Goal: Task Accomplishment & Management: Manage account settings

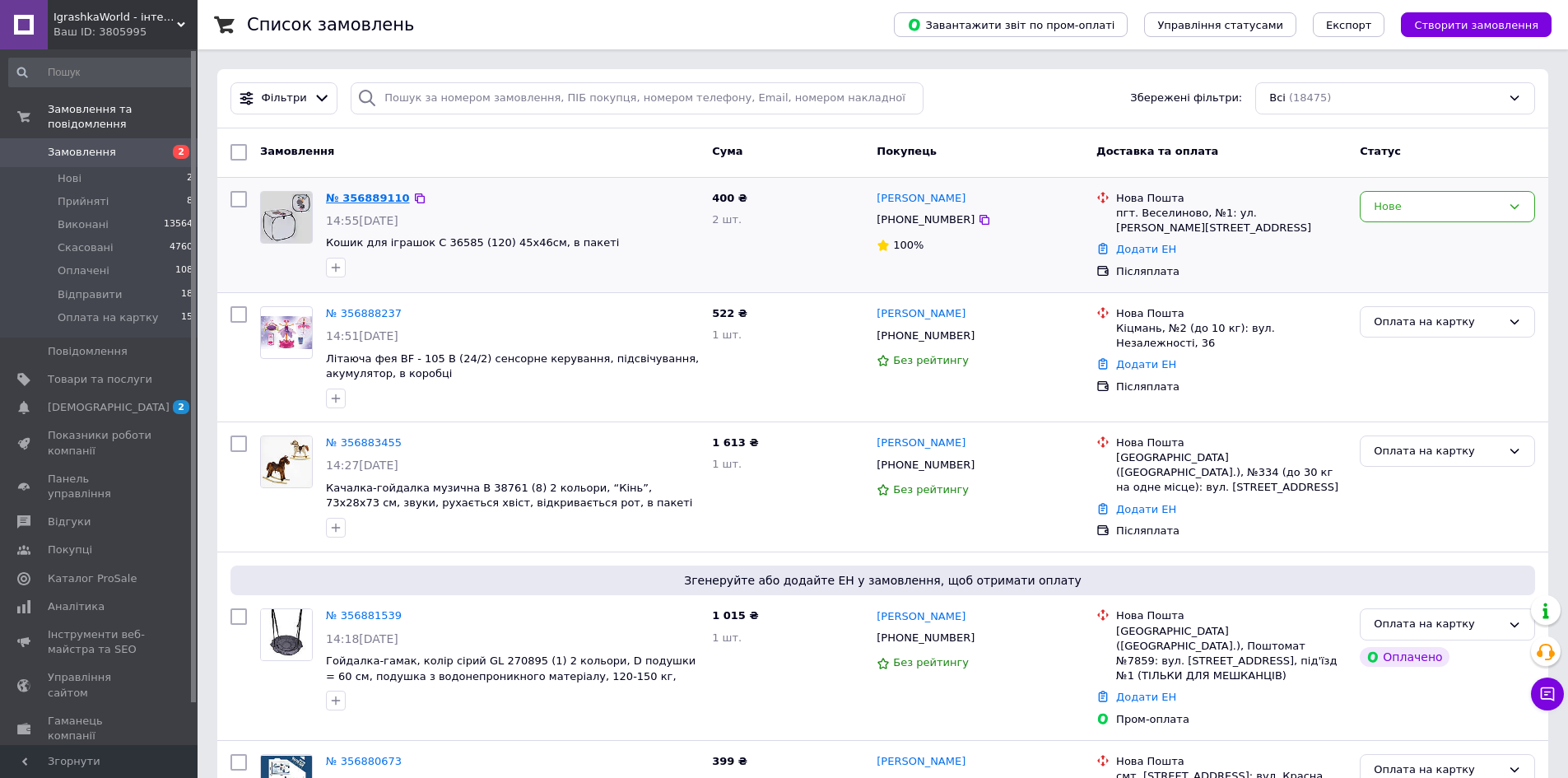
click at [353, 199] on link "№ 356889110" at bounding box center [368, 197] width 84 height 12
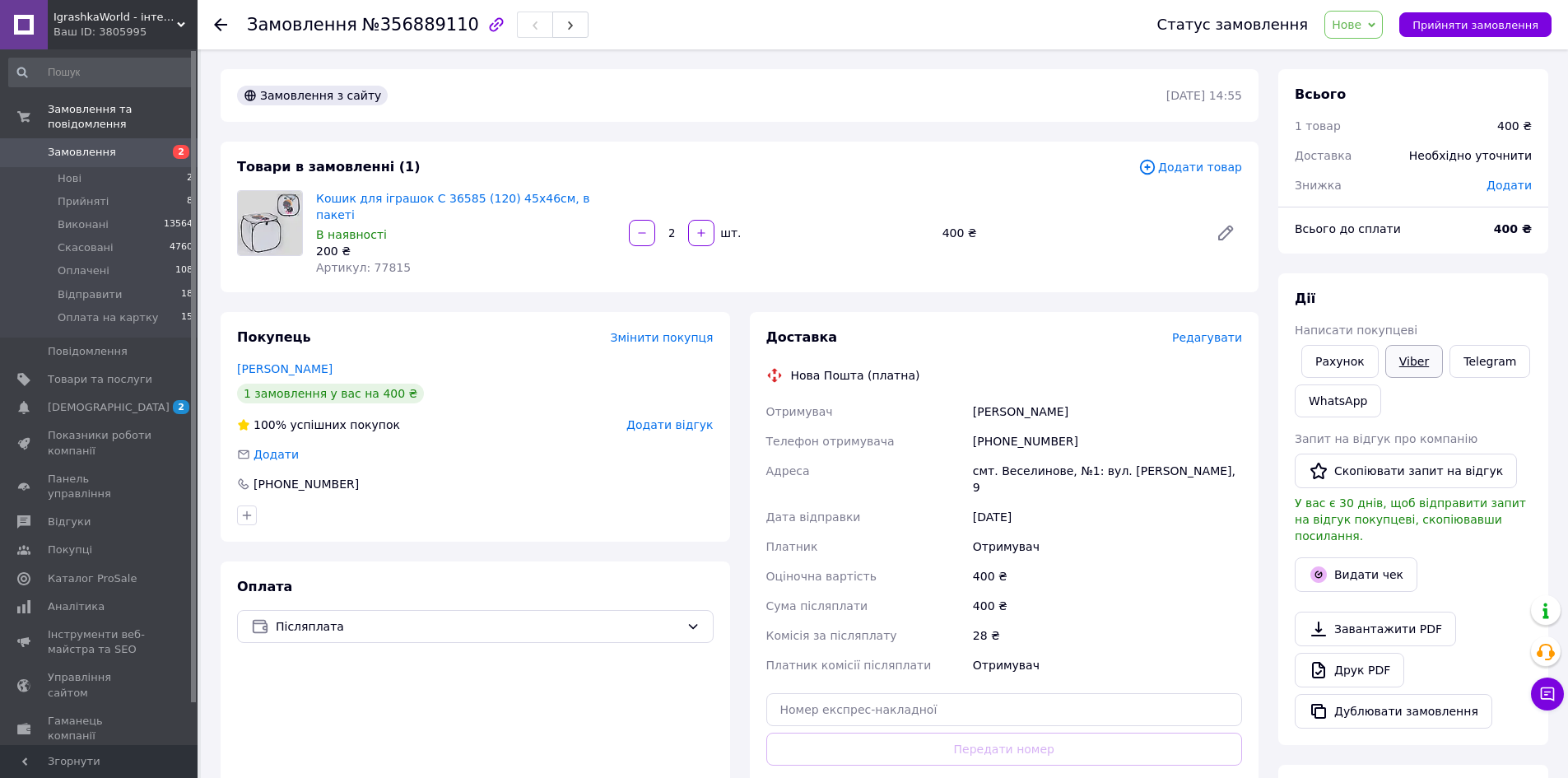
click at [1404, 356] on link "Viber" at bounding box center [1413, 361] width 58 height 33
click at [1379, 28] on span "Нове" at bounding box center [1354, 25] width 59 height 28
click at [1385, 182] on li "Оплата на картку" at bounding box center [1384, 181] width 117 height 25
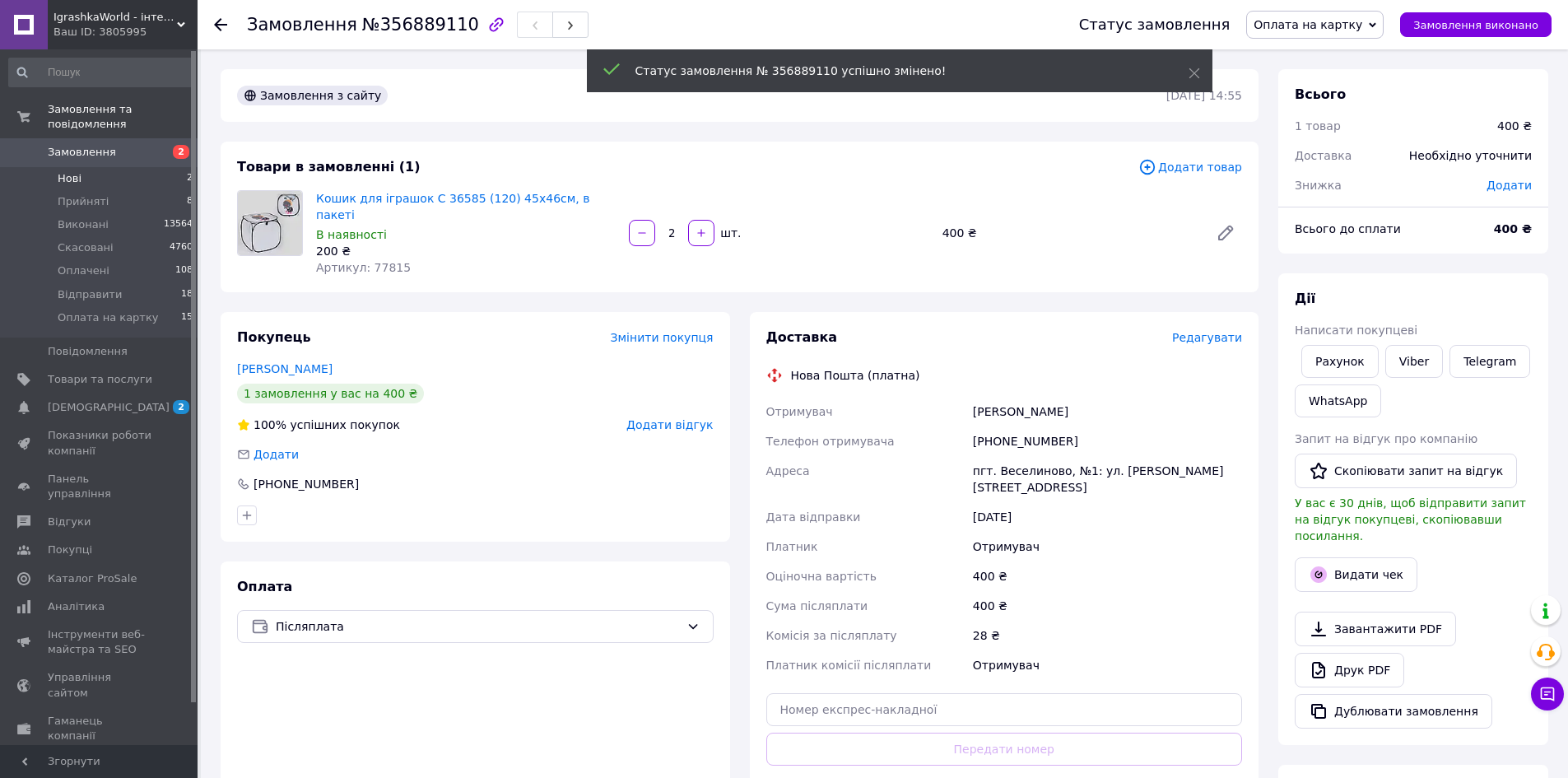
click at [110, 167] on li "Нові 2" at bounding box center [101, 178] width 202 height 23
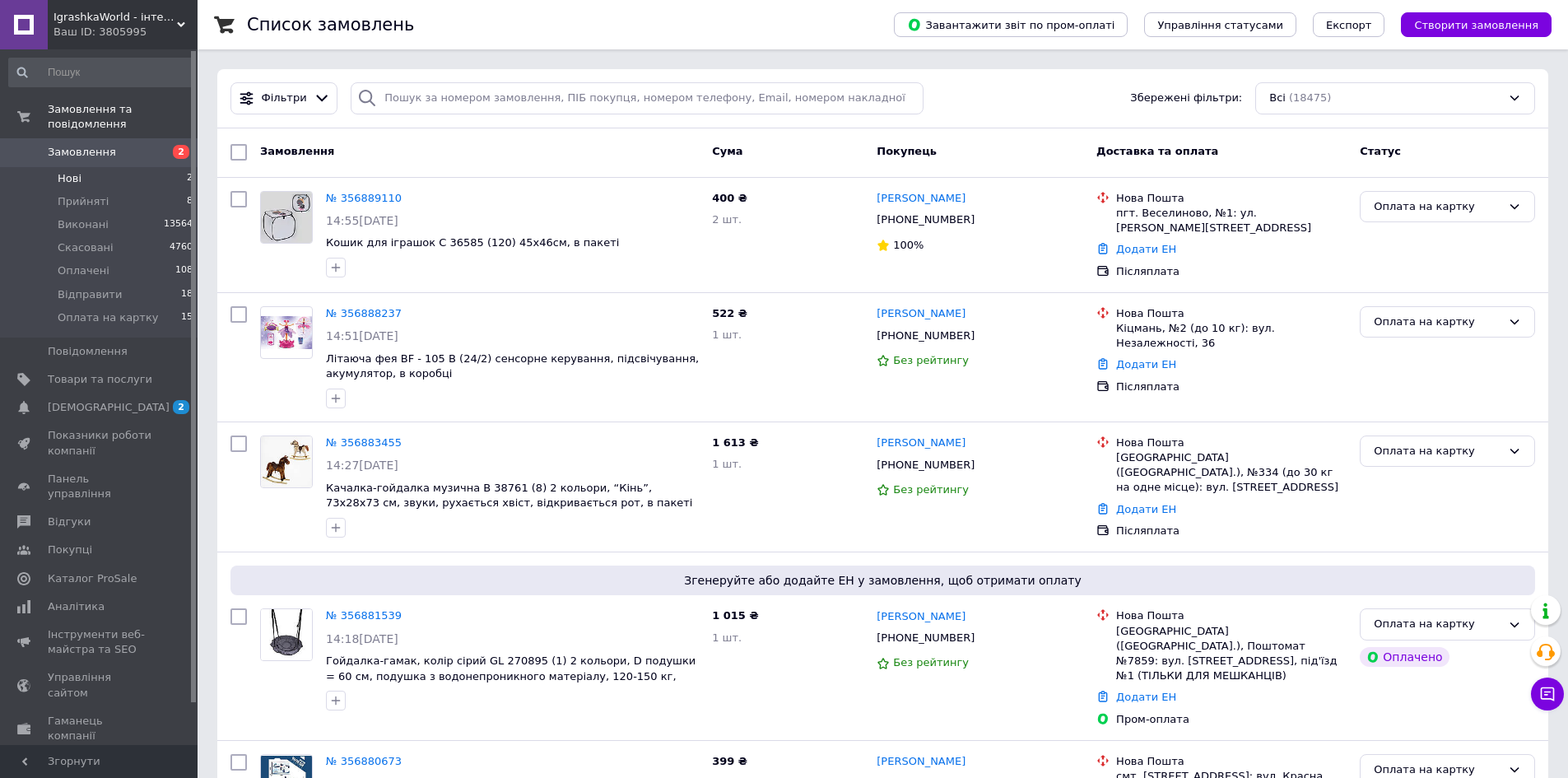
click at [87, 167] on li "Нові 2" at bounding box center [101, 178] width 202 height 23
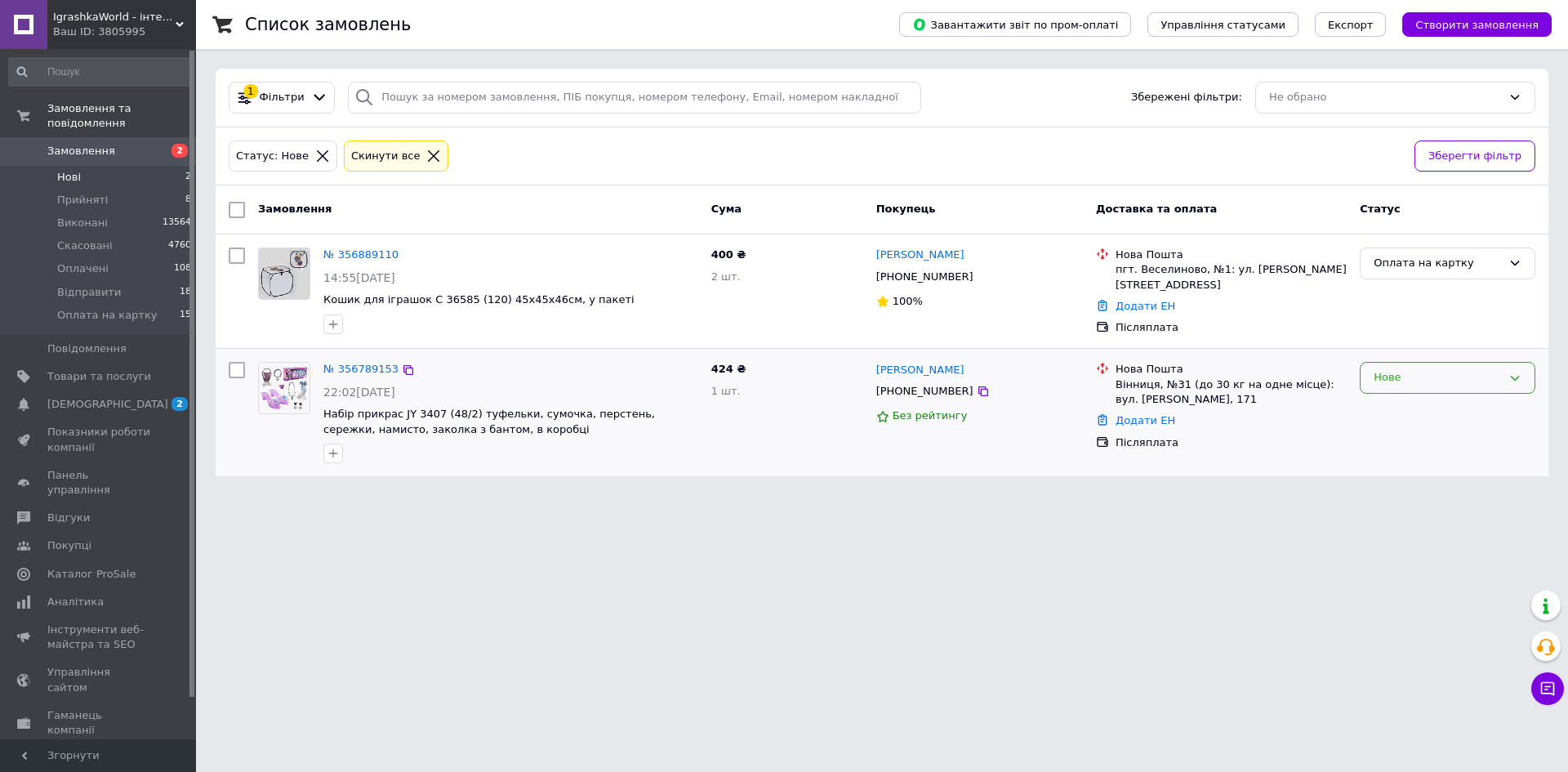
click at [1367, 377] on div "Нове" at bounding box center [1447, 377] width 175 height 32
click at [1404, 473] on li "Скасовано" at bounding box center [1447, 471] width 174 height 30
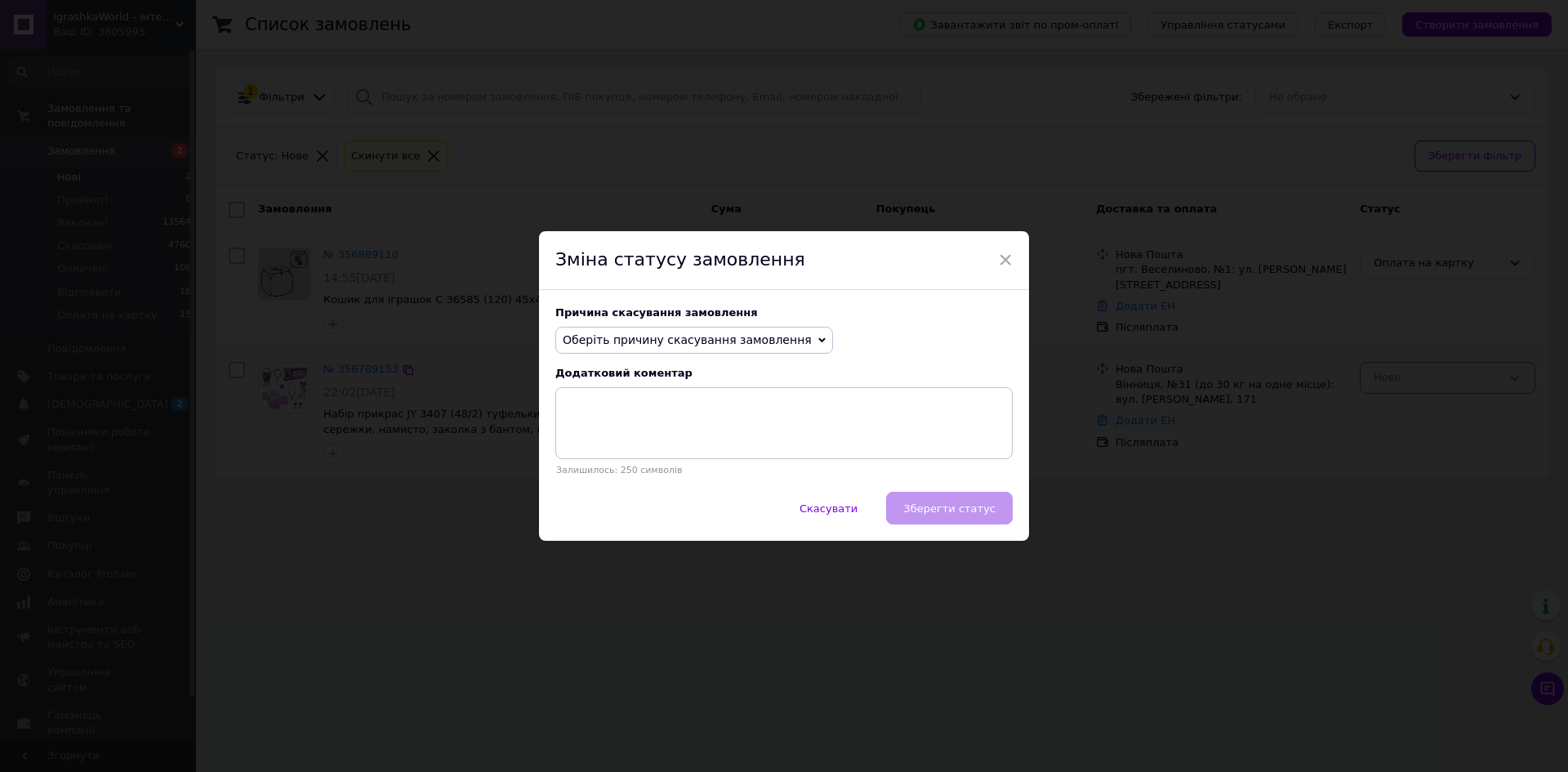
click at [744, 330] on span "Оберіть причину скасування замовлення" at bounding box center [694, 340] width 278 height 28
click at [689, 485] on li "Не вдається додзвонитися" at bounding box center [694, 486] width 276 height 23
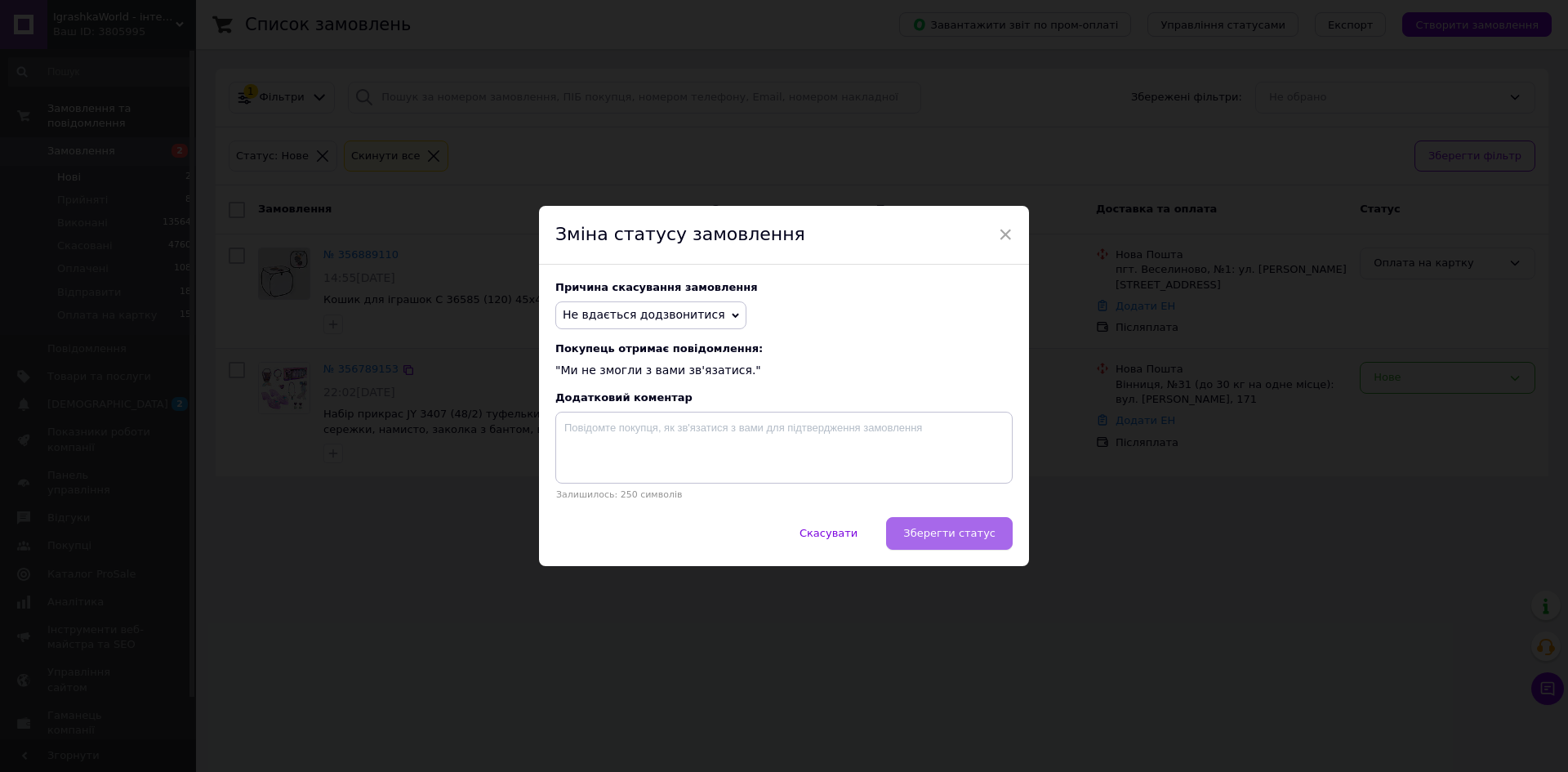
click at [954, 534] on span "Зберегти статус" at bounding box center [950, 533] width 93 height 12
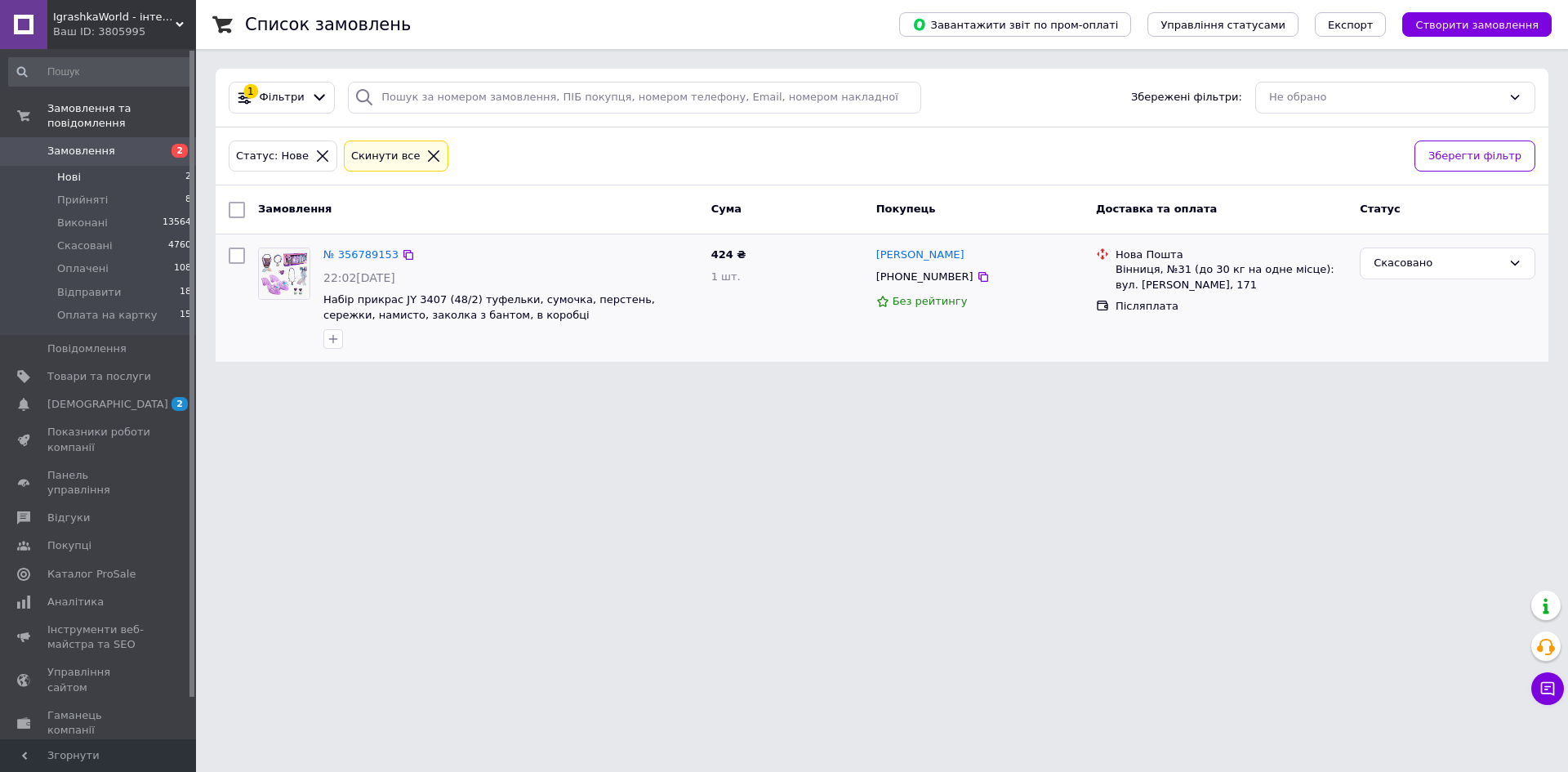
click at [318, 328] on div "№ 356789153 22:02[DATE] Набір прикрас JY 3407 (48/2) туфельки, сумочка, перстен…" at bounding box center [511, 298] width 388 height 115
click at [85, 144] on span "Замовлення" at bounding box center [81, 151] width 68 height 15
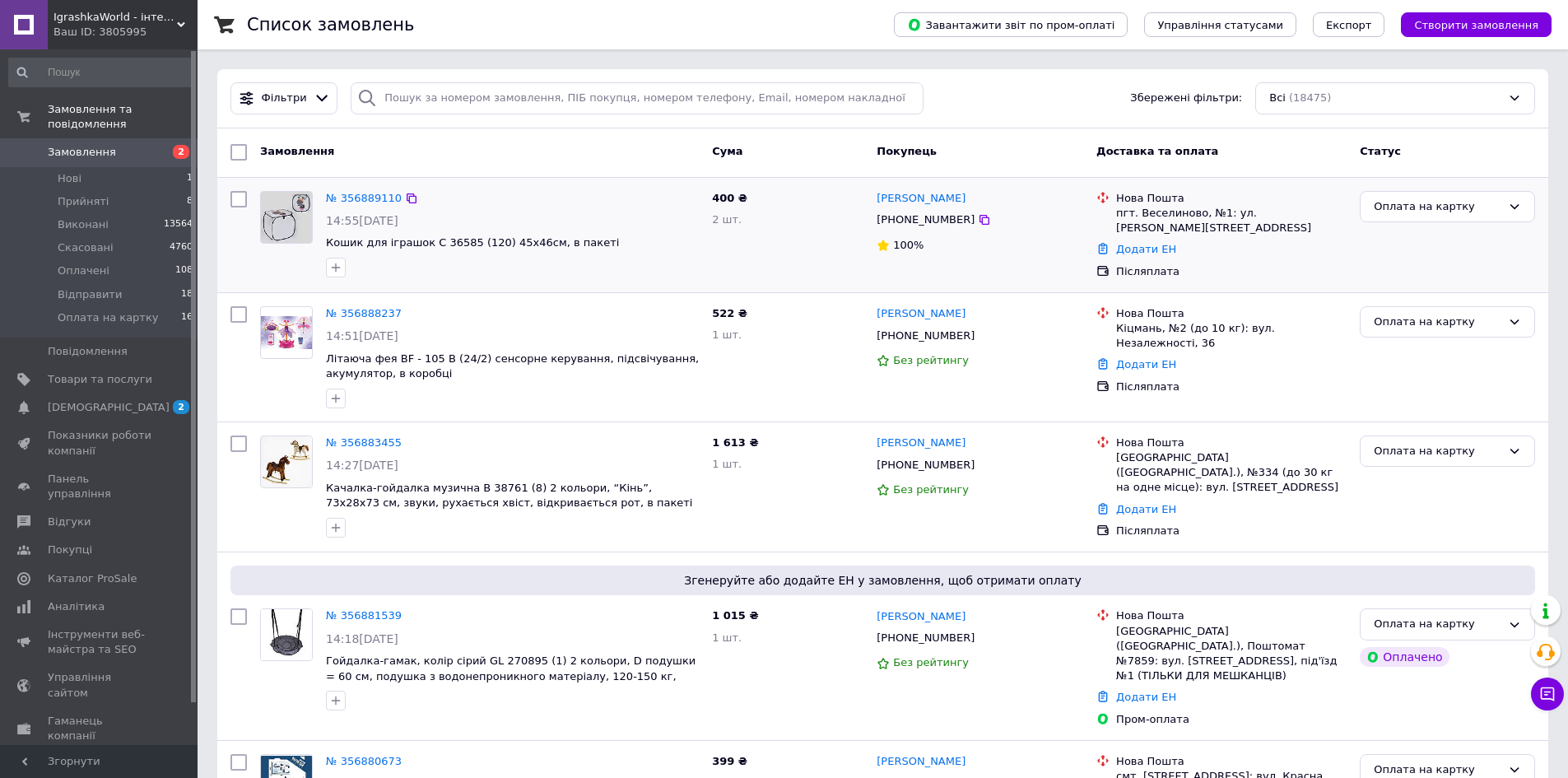
click at [387, 272] on div at bounding box center [512, 268] width 379 height 27
click at [1473, 215] on div "Оплата на картку" at bounding box center [1437, 207] width 127 height 17
click at [1427, 244] on li "Прийнято" at bounding box center [1447, 240] width 174 height 30
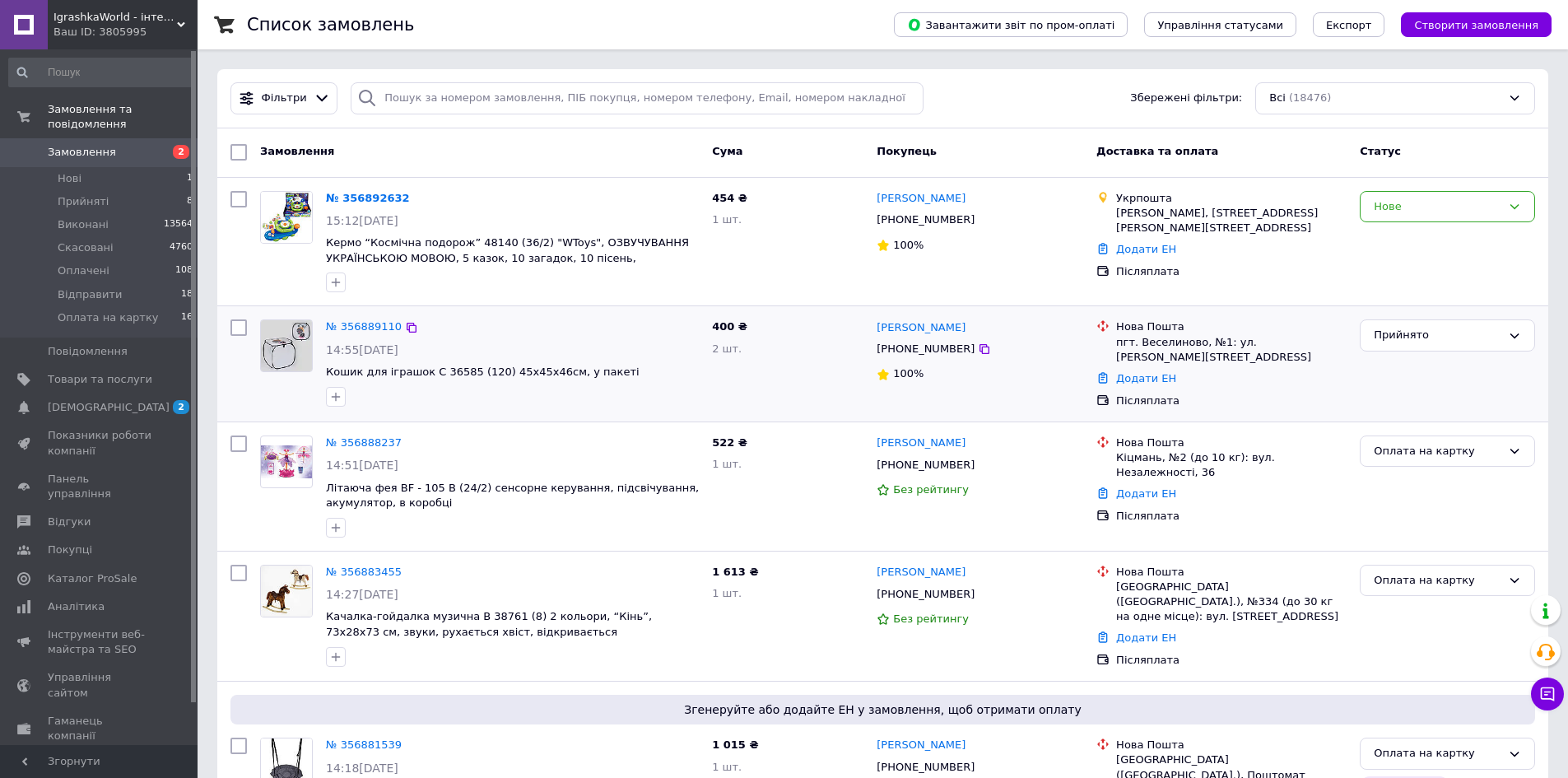
click at [354, 198] on link "№ 356892632" at bounding box center [368, 197] width 84 height 12
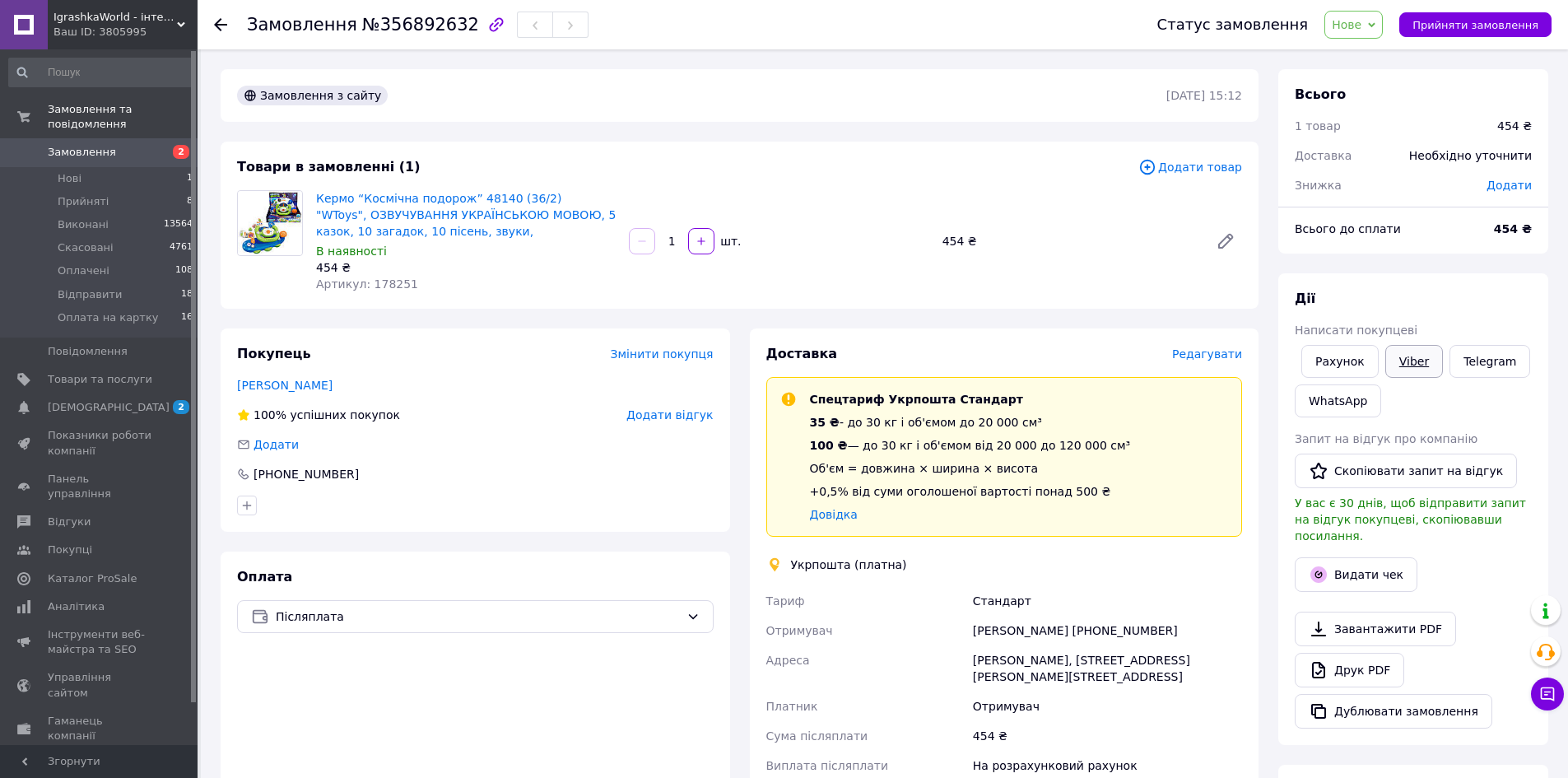
click at [1421, 361] on link "Viber" at bounding box center [1413, 361] width 58 height 33
click at [420, 104] on div "Замовлення з сайту" at bounding box center [700, 95] width 932 height 27
click at [1361, 30] on span "Нове" at bounding box center [1346, 25] width 29 height 13
click at [1370, 174] on li "Оплата на картку" at bounding box center [1384, 181] width 117 height 25
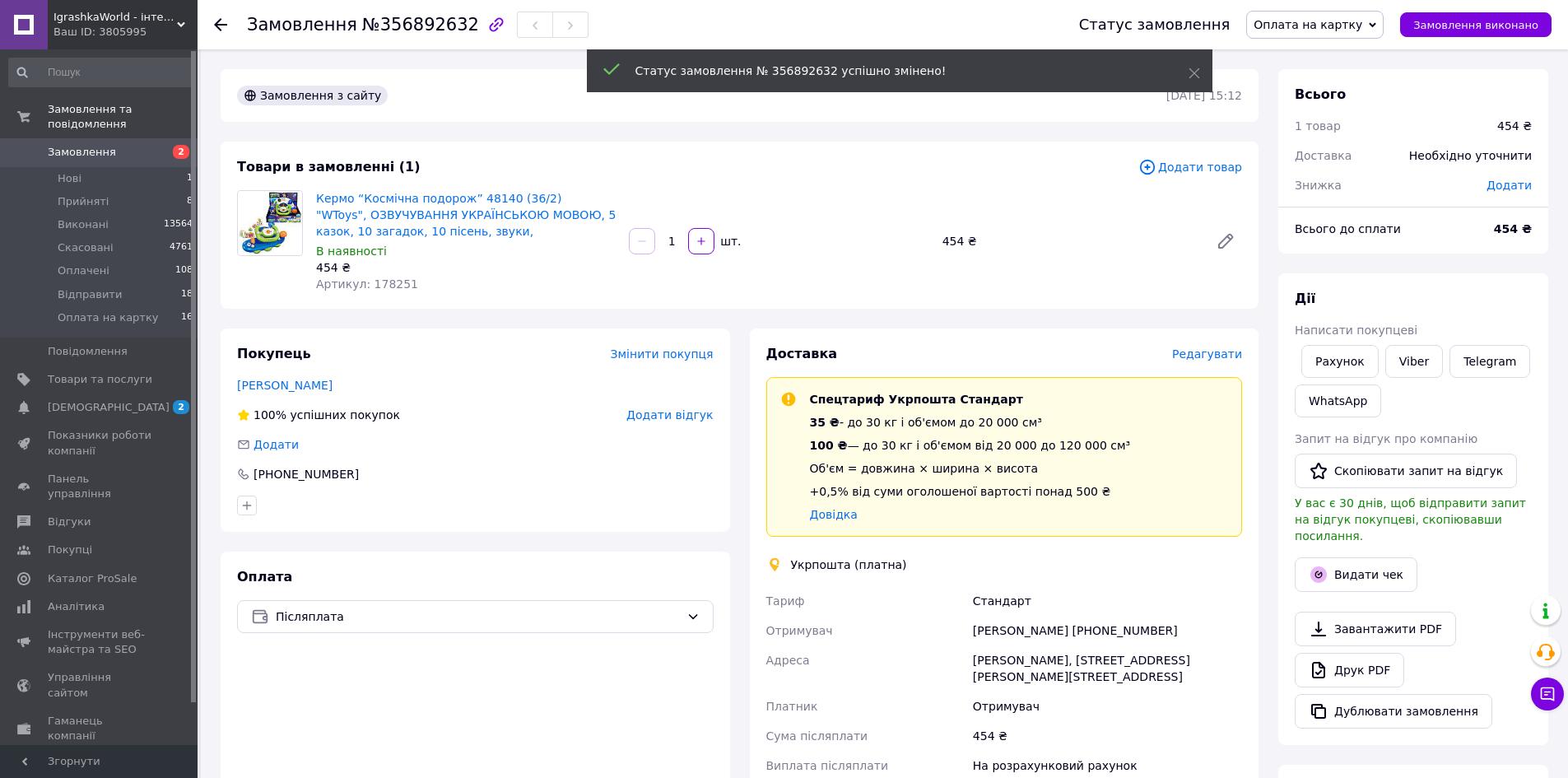
click at [102, 145] on span "Замовлення" at bounding box center [82, 152] width 69 height 15
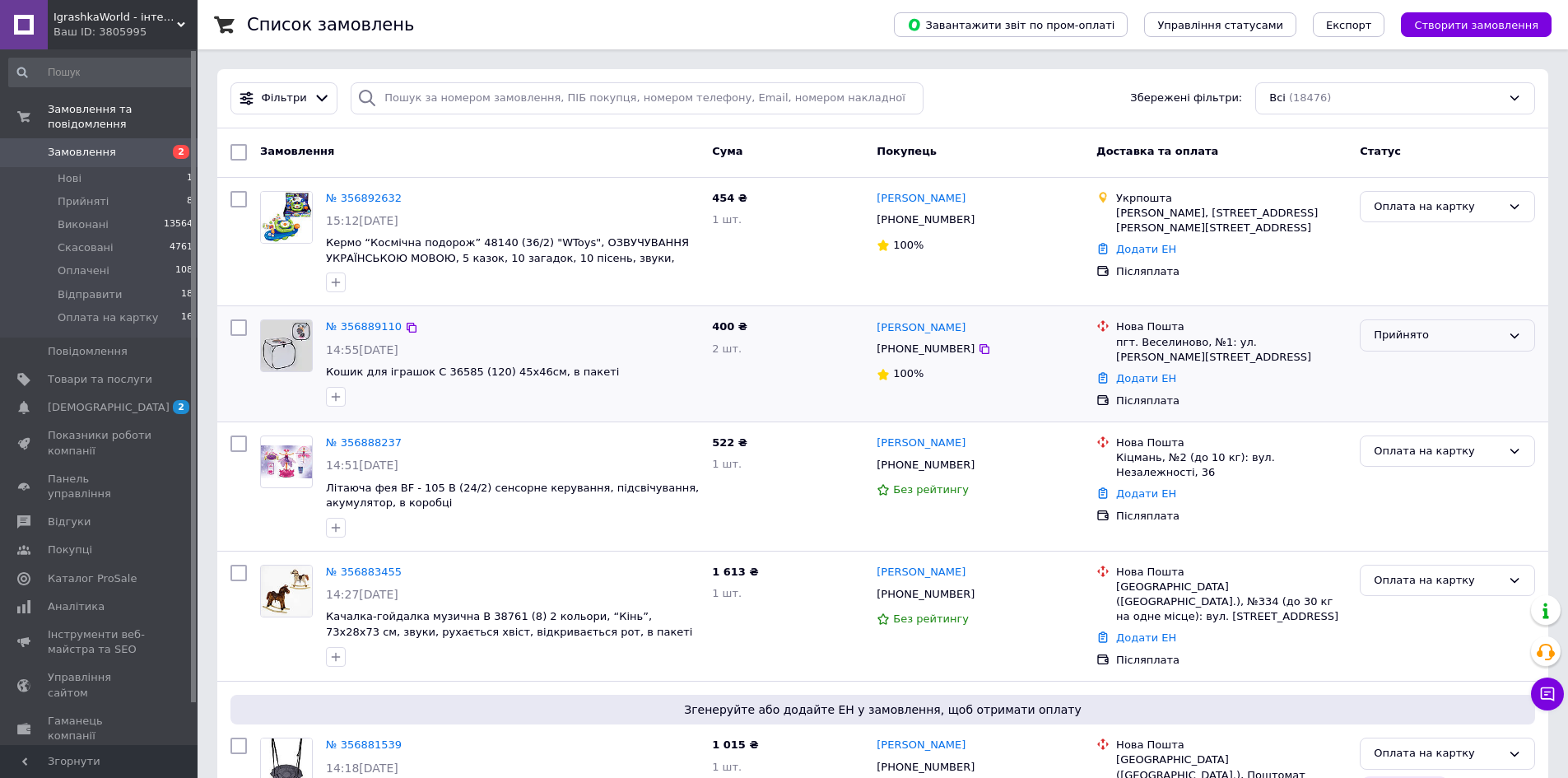
click at [1390, 337] on div "Прийнято" at bounding box center [1437, 335] width 127 height 17
drag, startPoint x: 1415, startPoint y: 475, endPoint x: 1418, endPoint y: 408, distance: 67.1
click at [1418, 411] on ul "Виконано Скасовано Оплачено Відправити Оплата на картку" at bounding box center [1447, 422] width 174 height 137
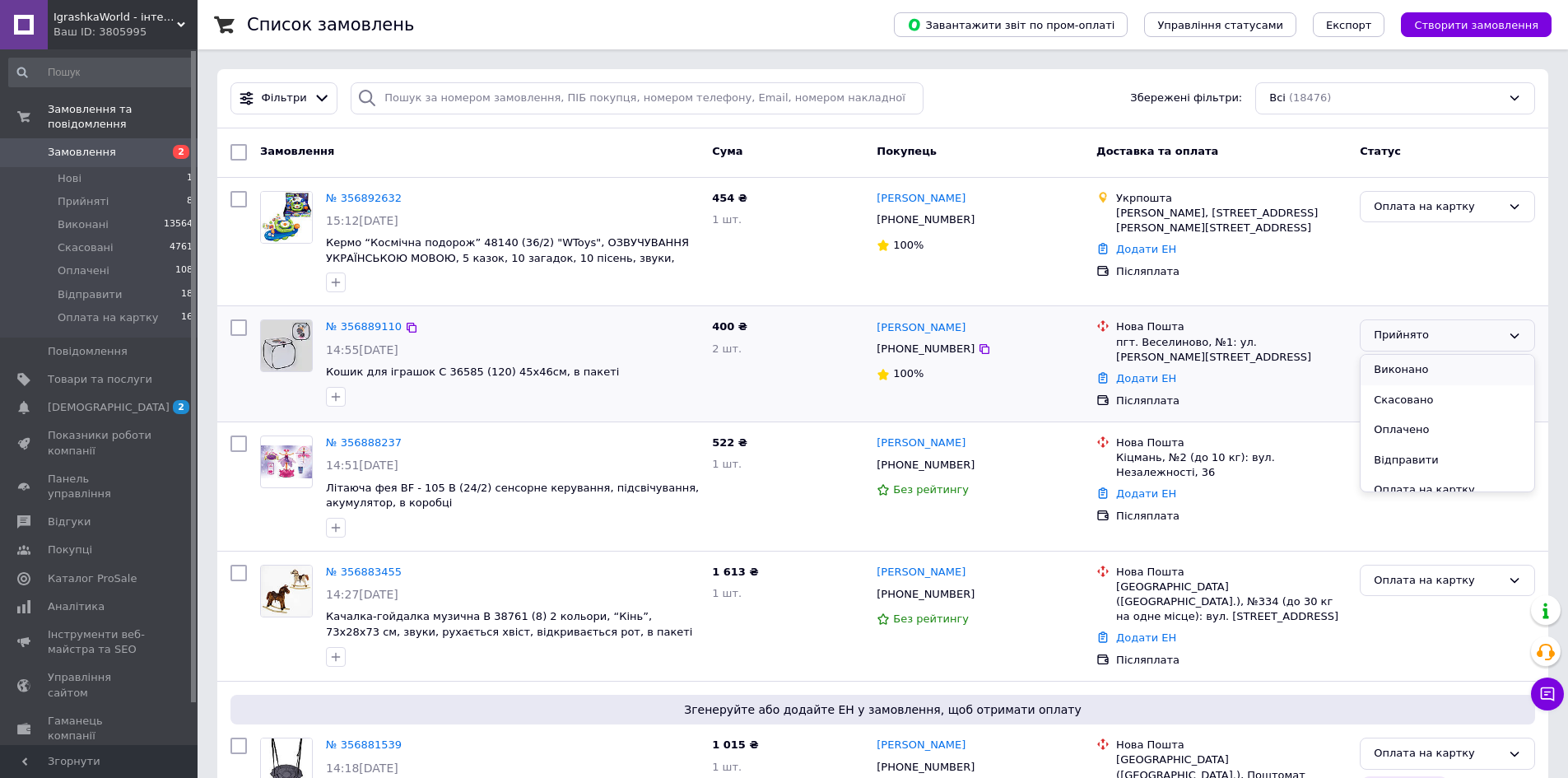
click at [1405, 376] on li "Виконано" at bounding box center [1447, 369] width 174 height 30
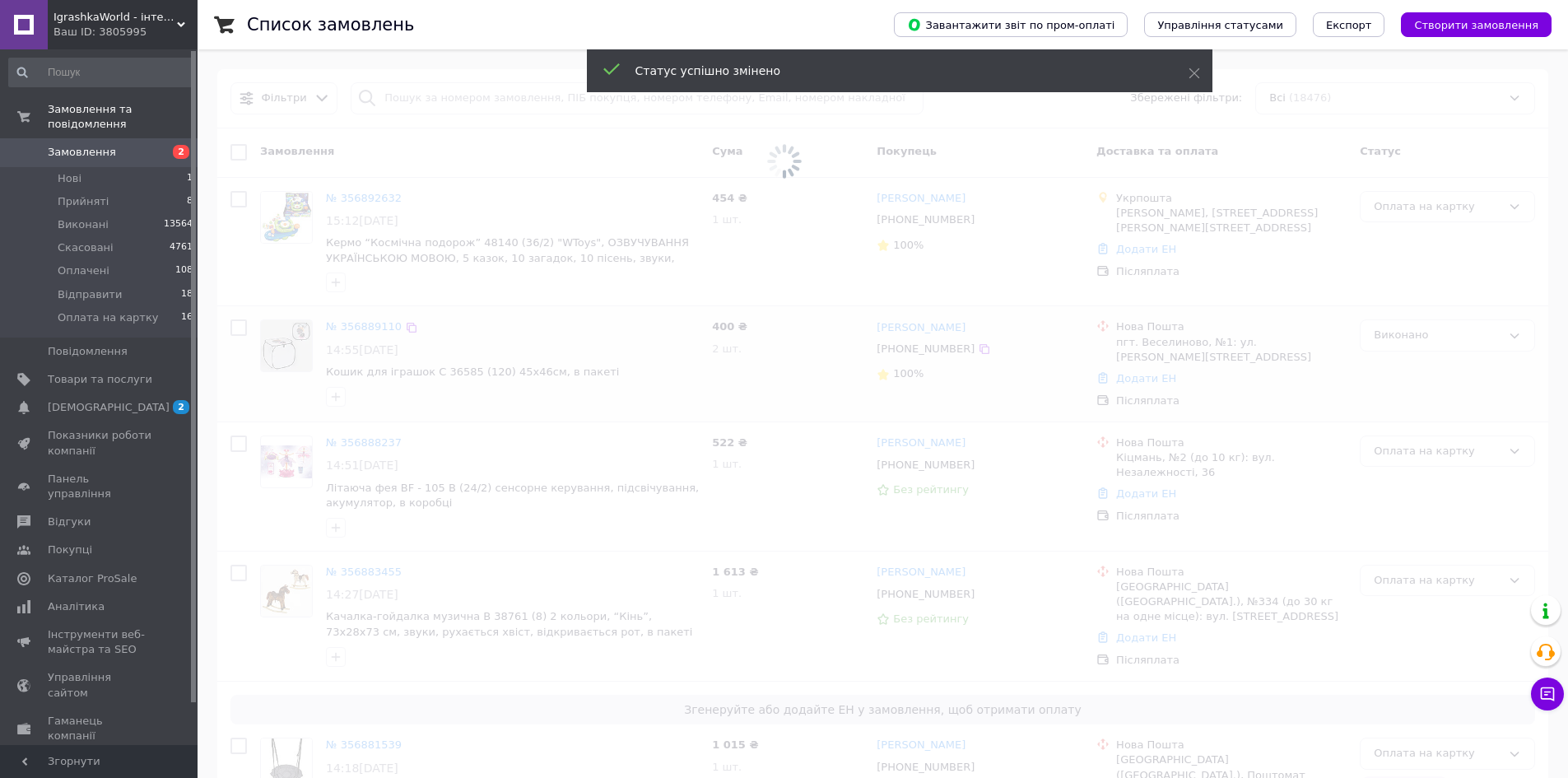
click at [1414, 213] on span at bounding box center [784, 161] width 1568 height 323
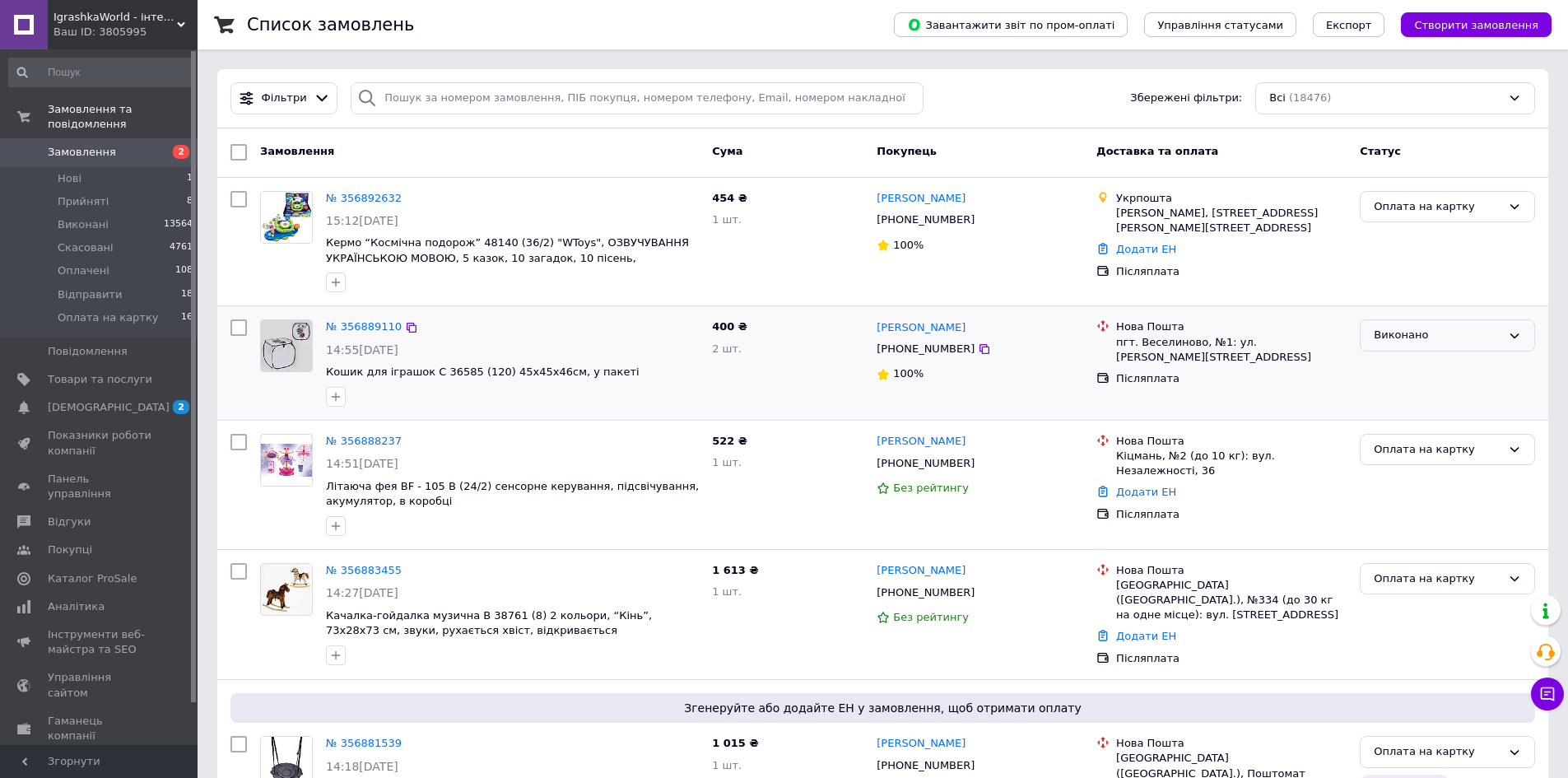
click at [1423, 345] on div "Виконано" at bounding box center [1446, 335] width 175 height 32
click at [1411, 370] on li "Прийнято" at bounding box center [1447, 369] width 174 height 30
click at [1432, 209] on div "Оплата на картку" at bounding box center [1437, 207] width 127 height 17
click at [1415, 236] on li "Прийнято" at bounding box center [1447, 240] width 174 height 30
click at [344, 328] on link "№ 356889110" at bounding box center [364, 326] width 76 height 12
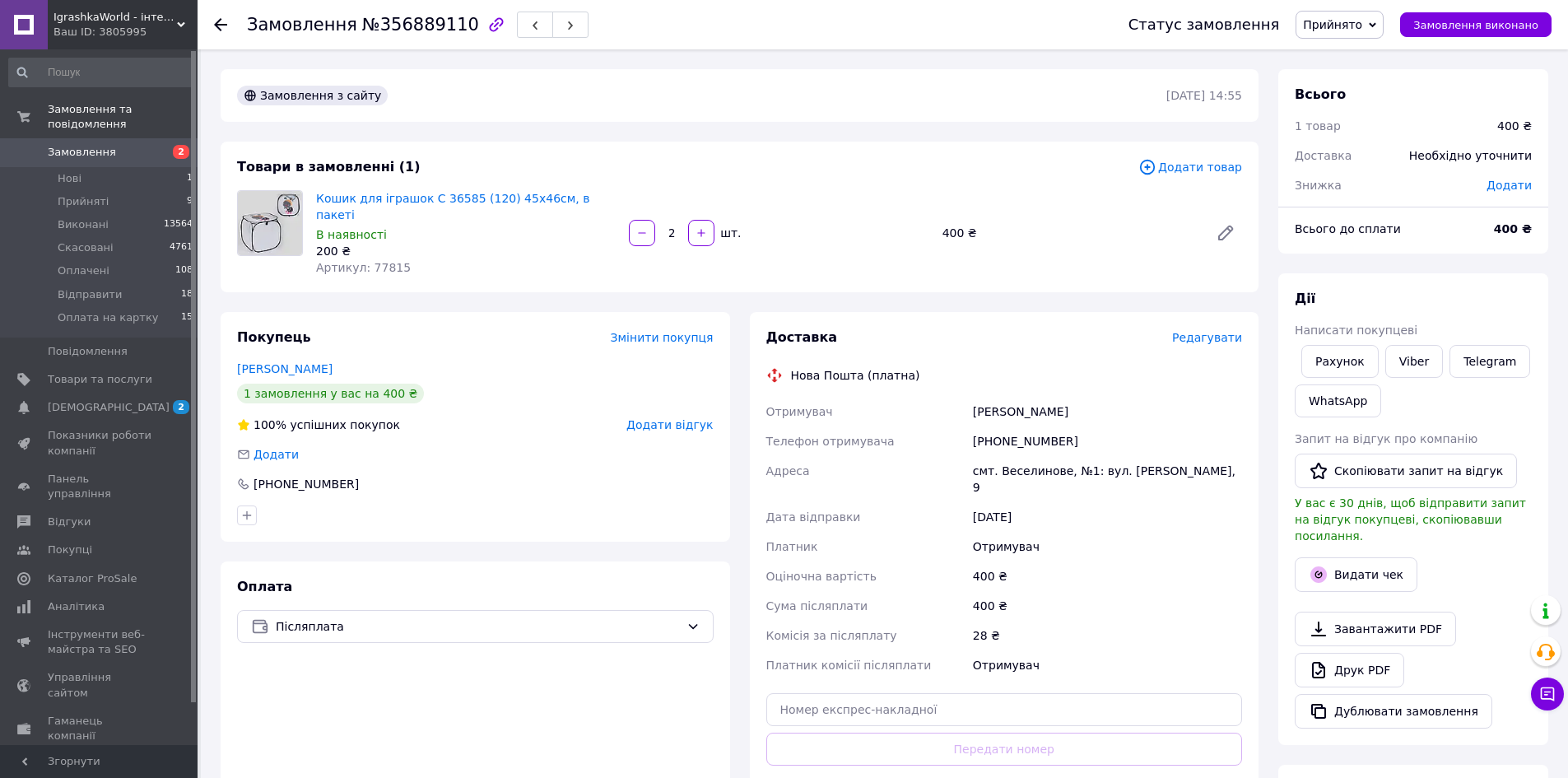
click at [1503, 191] on span "Додати" at bounding box center [1508, 185] width 45 height 13
click at [1399, 252] on input "text" at bounding box center [1396, 252] width 97 height 33
type input "100"
click at [1463, 301] on button "Зберегти" at bounding box center [1477, 298] width 82 height 33
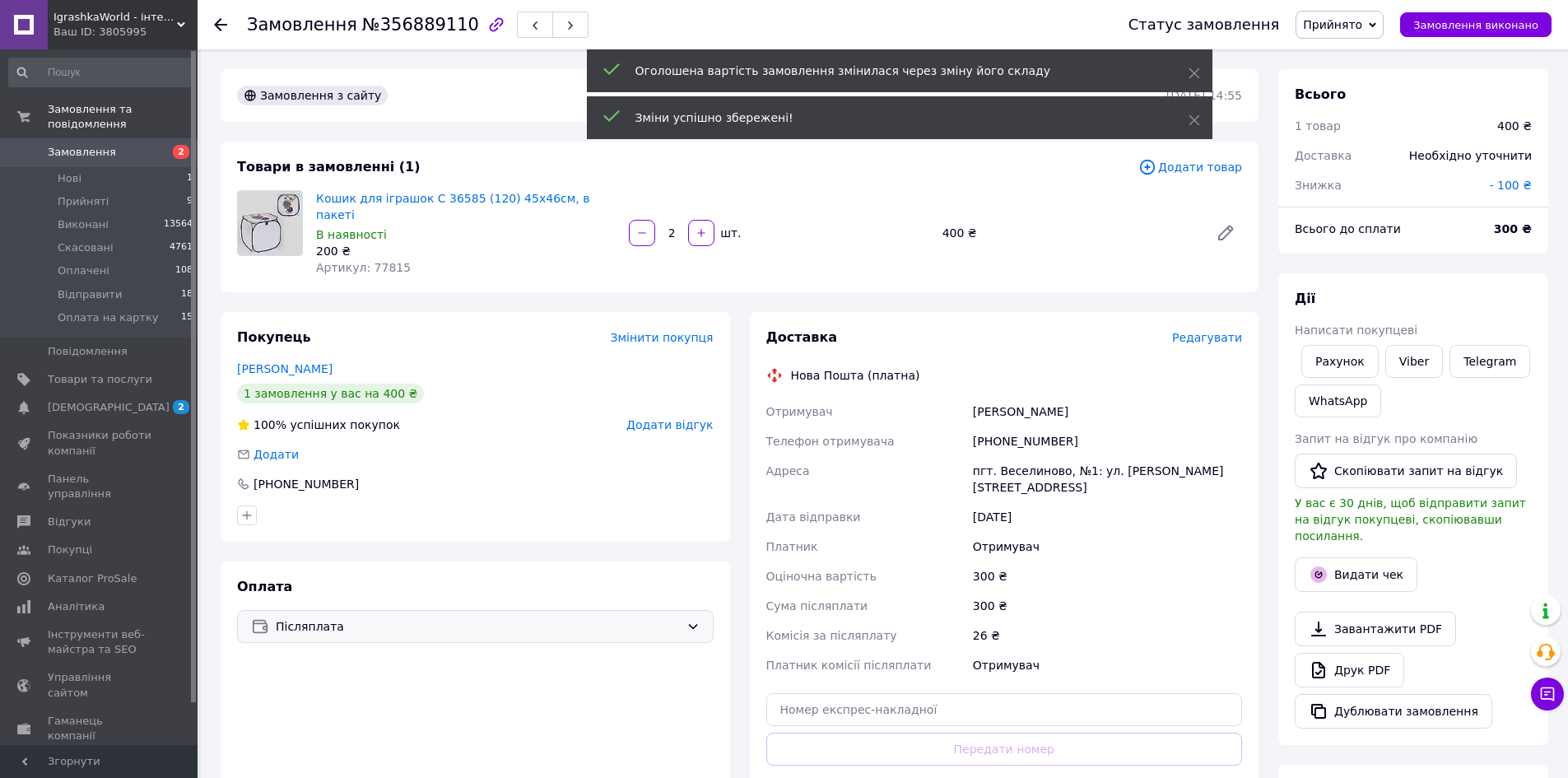
click at [343, 621] on div "Післяплата" at bounding box center [475, 627] width 476 height 33
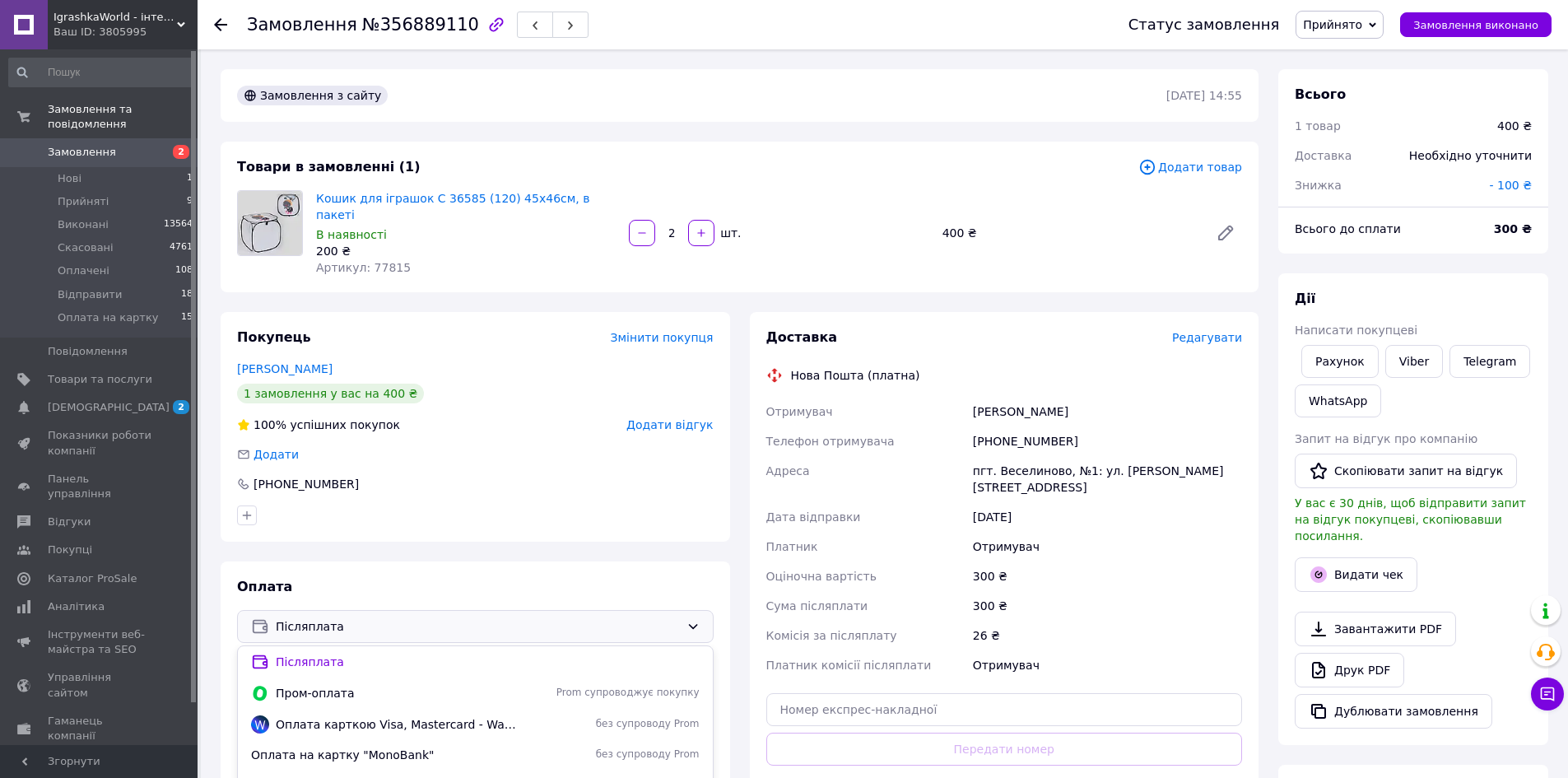
click at [102, 145] on span "Замовлення" at bounding box center [82, 152] width 69 height 15
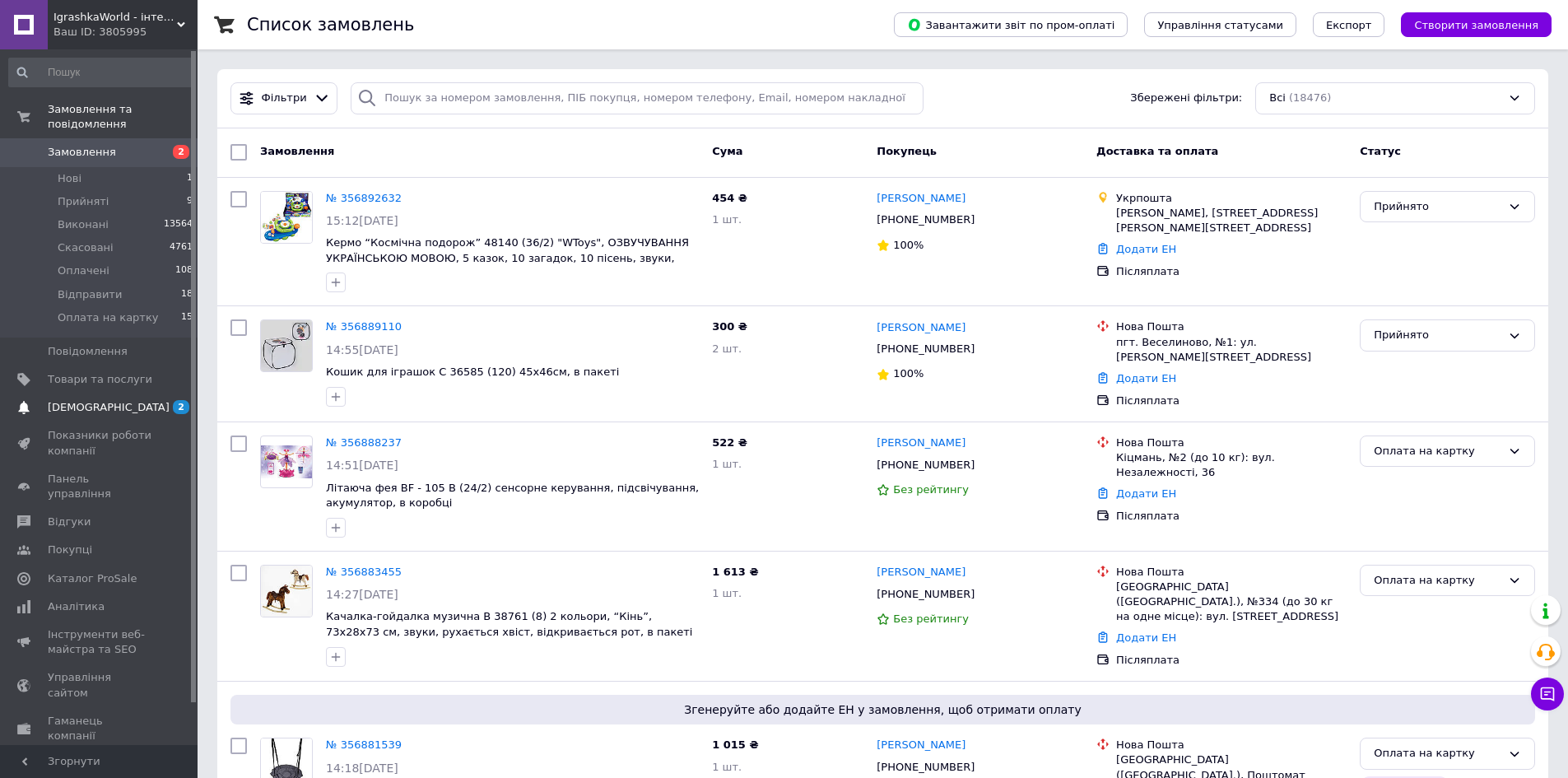
click at [91, 400] on span "[DEMOGRAPHIC_DATA]" at bounding box center [108, 408] width 122 height 15
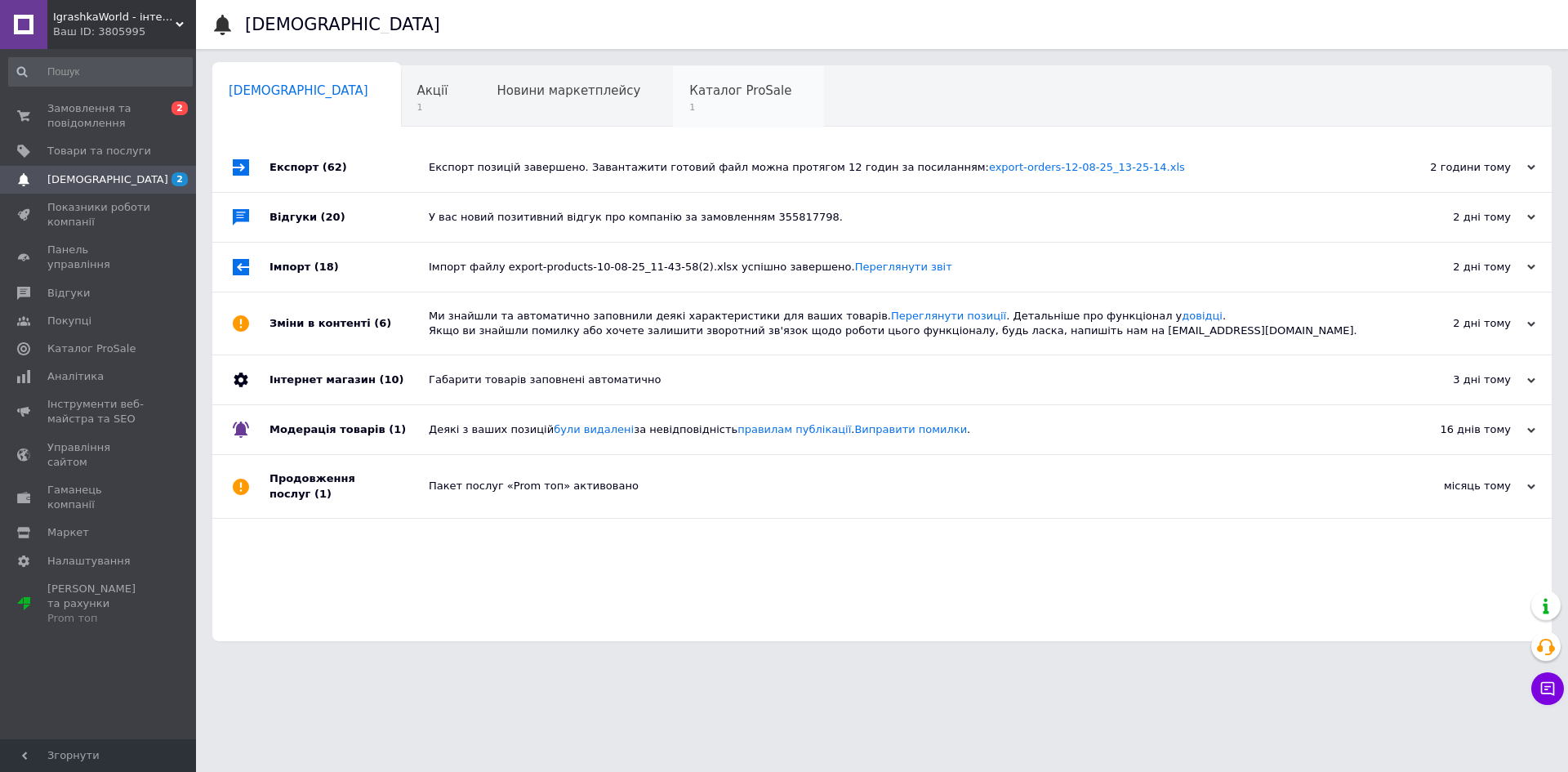
click at [673, 98] on div "Каталог ProSale 1" at bounding box center [748, 97] width 151 height 62
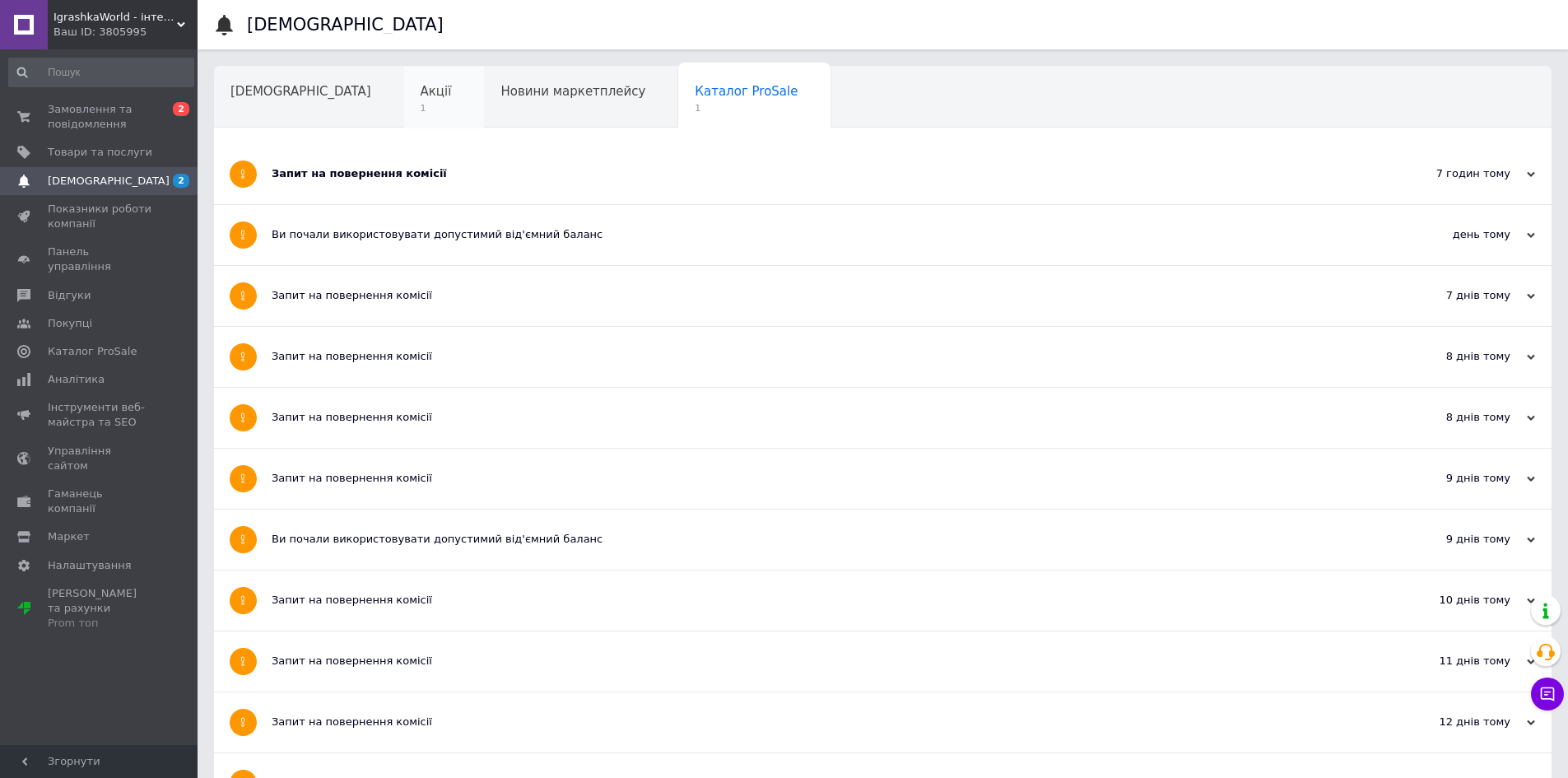
click at [420, 98] on span "Акції" at bounding box center [436, 92] width 31 height 15
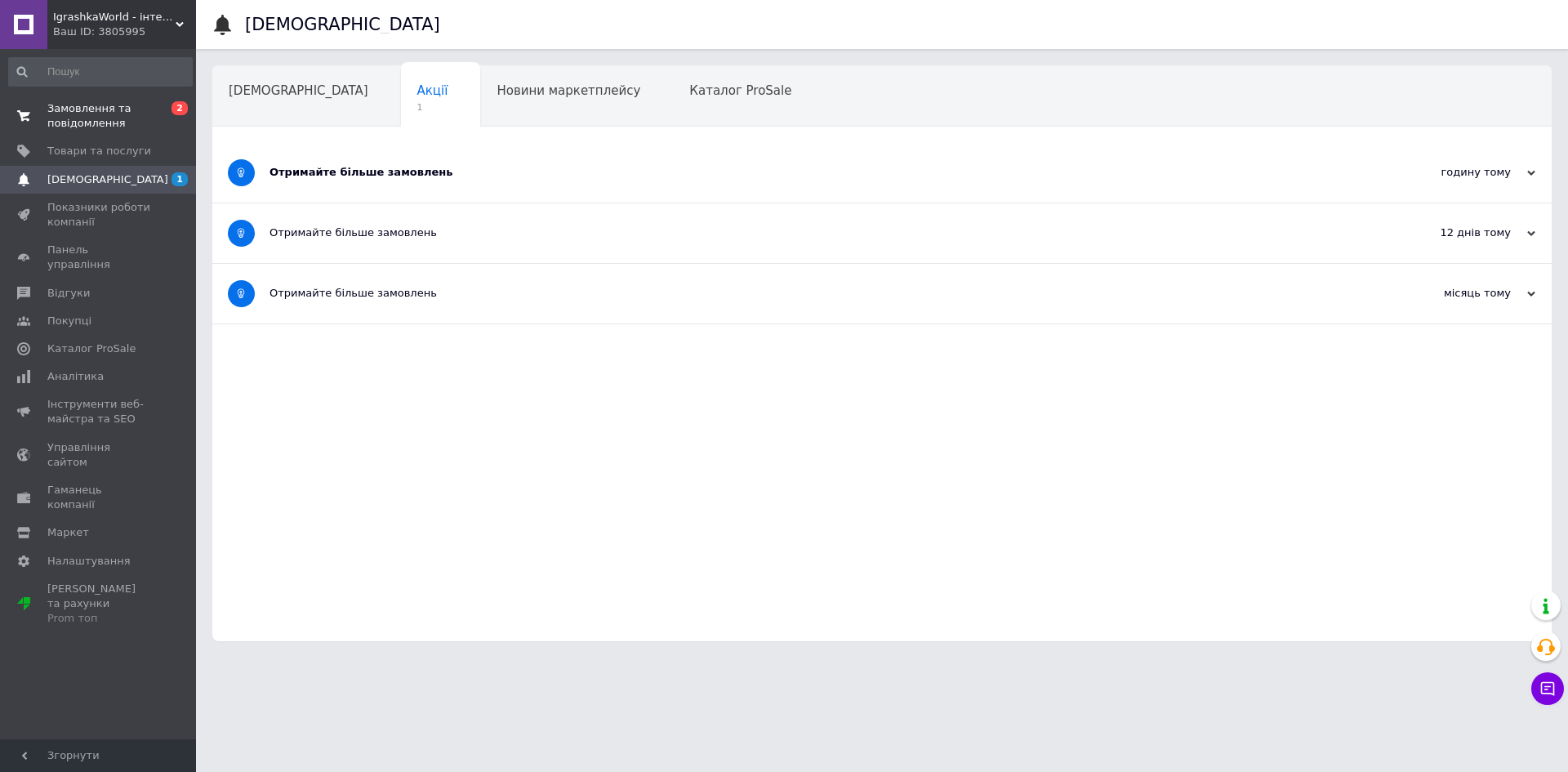
click at [131, 112] on span "Замовлення та повідомлення" at bounding box center [99, 115] width 104 height 29
